Goal: Check status

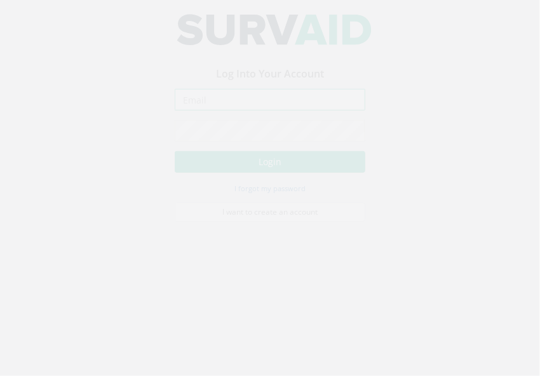
type input "[PERSON_NAME][EMAIL_ADDRESS][DOMAIN_NAME]"
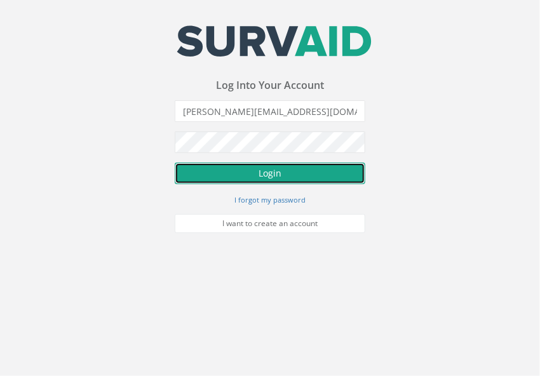
click at [277, 175] on button "Login" at bounding box center [270, 174] width 191 height 22
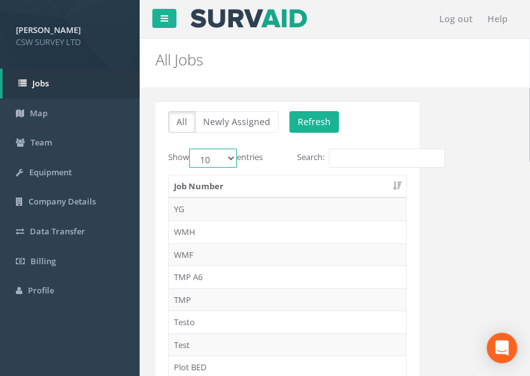
click at [216, 163] on select "10 25 50 100" at bounding box center [213, 158] width 48 height 19
select select "100"
click at [191, 149] on select "10 25 50 100" at bounding box center [213, 158] width 48 height 19
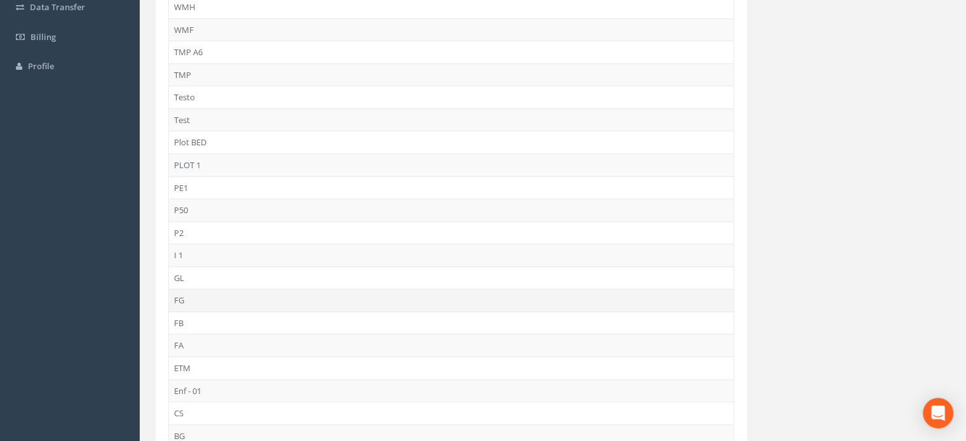
scroll to position [254, 0]
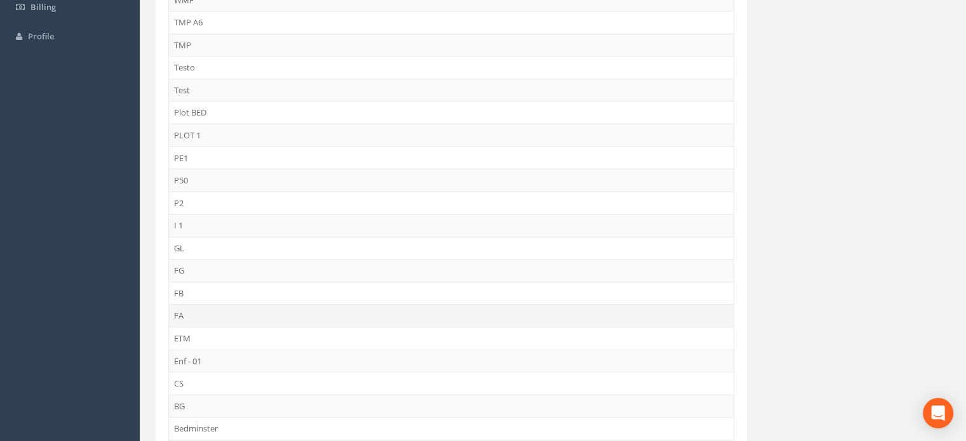
click at [190, 316] on td "FA" at bounding box center [451, 315] width 565 height 23
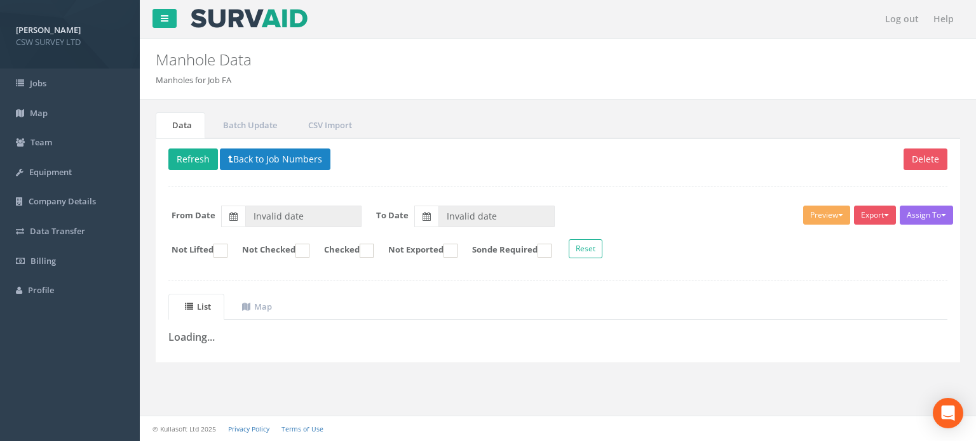
type input "[DATE]"
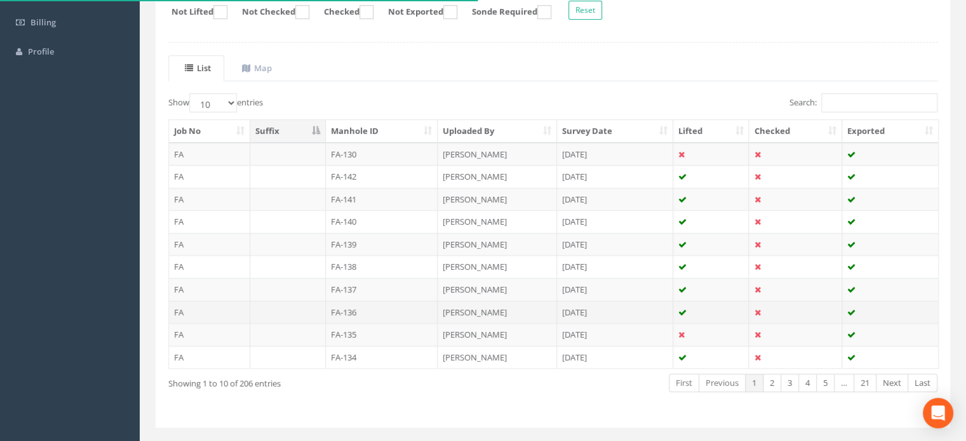
scroll to position [264, 0]
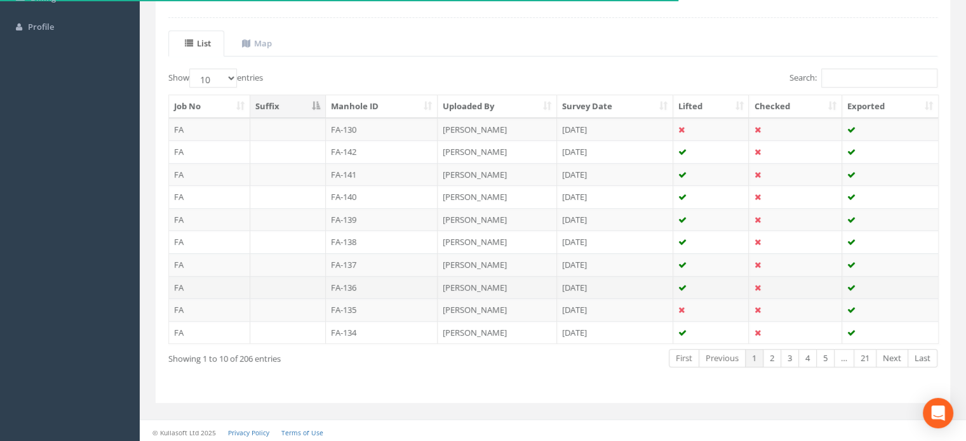
click at [361, 281] on td "FA-136" at bounding box center [382, 287] width 112 height 23
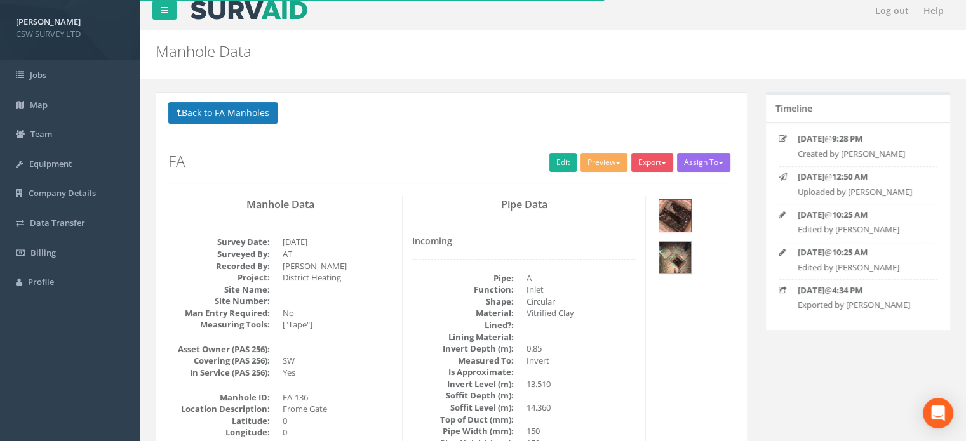
scroll to position [0, 0]
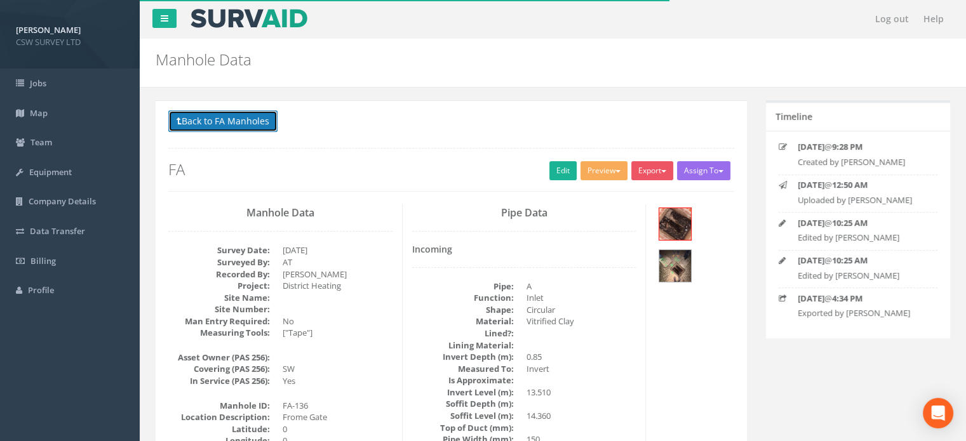
click at [208, 124] on button "Back to FA Manholes" at bounding box center [222, 122] width 109 height 22
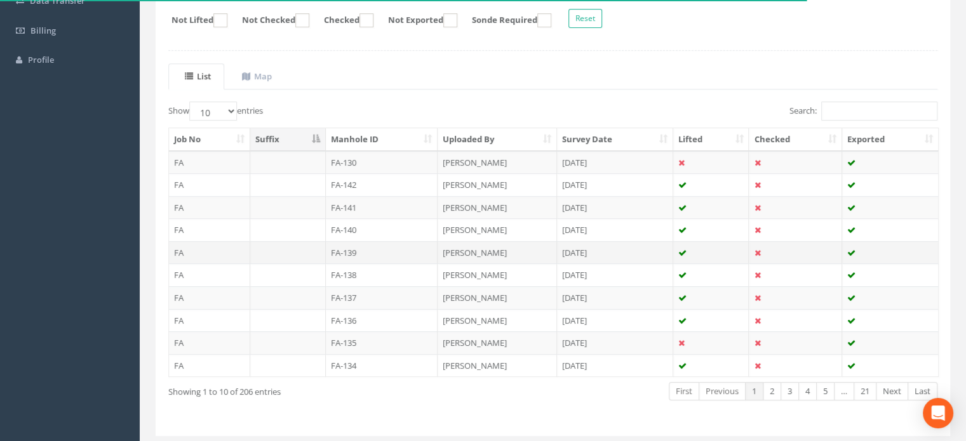
scroll to position [264, 0]
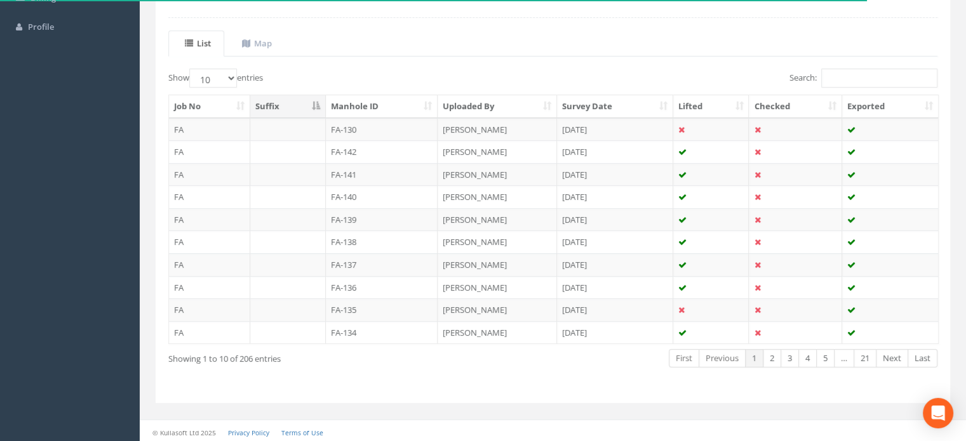
click at [346, 331] on td "FA-134" at bounding box center [382, 332] width 112 height 23
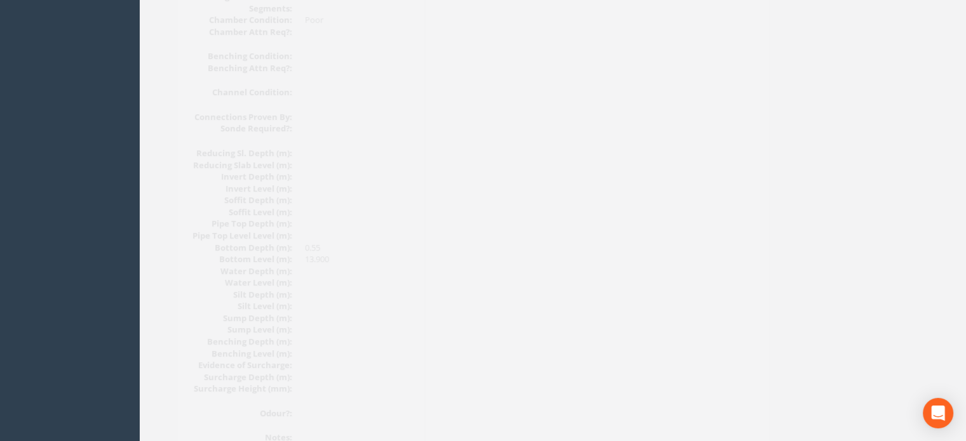
scroll to position [1143, 0]
